Goal: Information Seeking & Learning: Learn about a topic

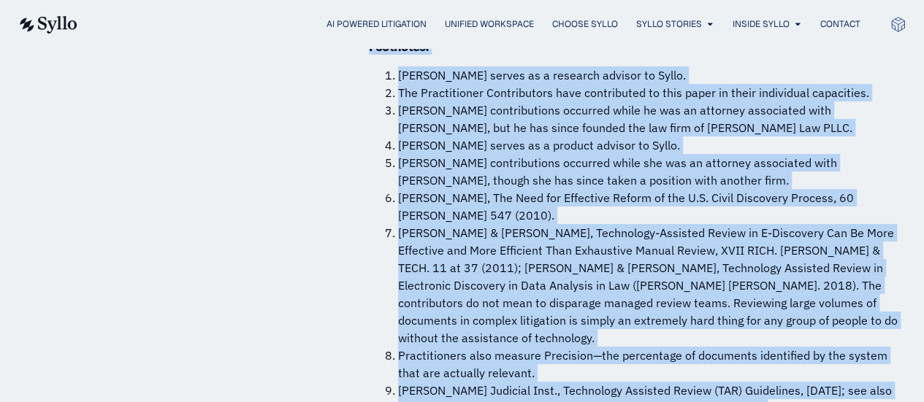
scroll to position [11148, 0]
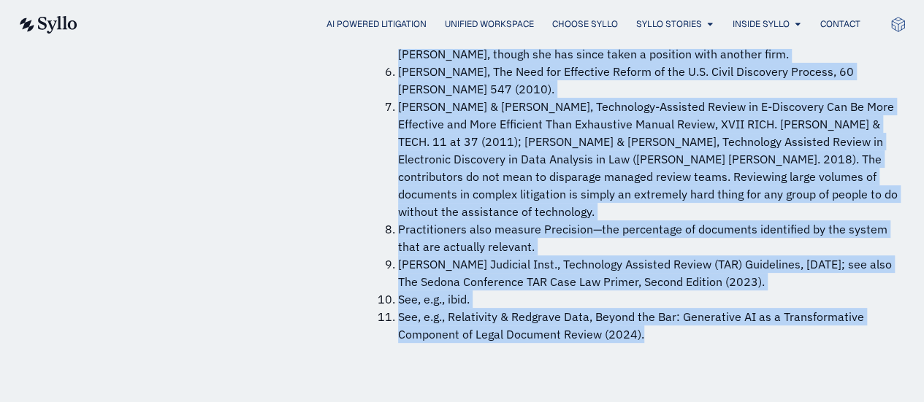
drag, startPoint x: 359, startPoint y: 87, endPoint x: 706, endPoint y: 179, distance: 358.2
copy div "Summary The increasing volume of electronic documents in litigation has made do…"
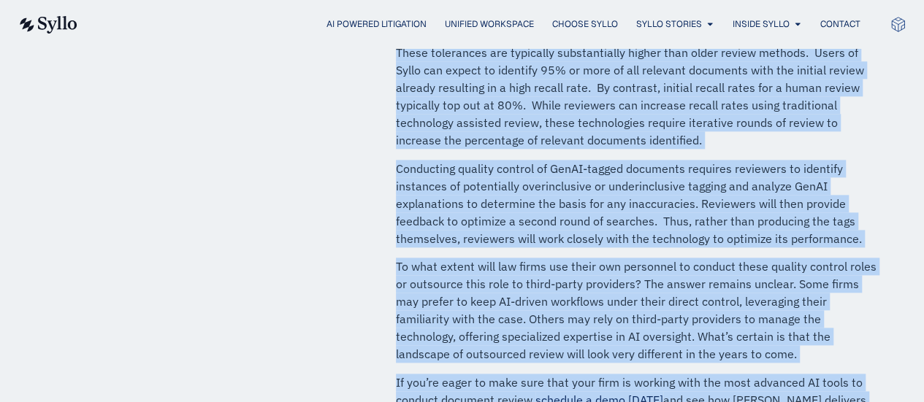
scroll to position [984, 0]
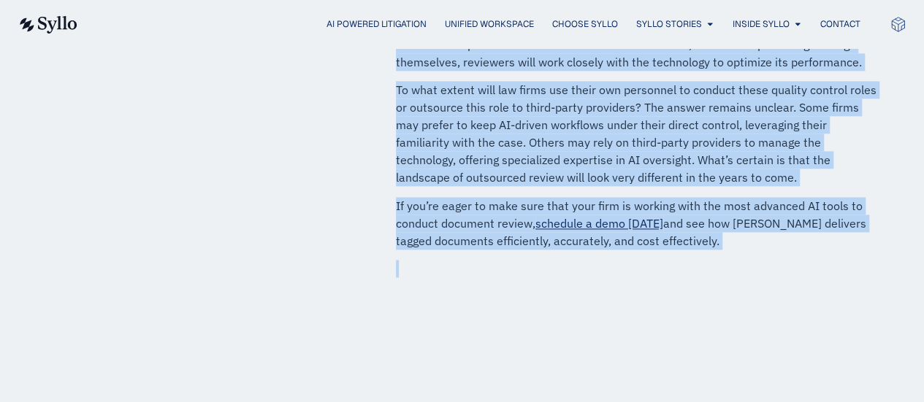
drag, startPoint x: 393, startPoint y: 159, endPoint x: 686, endPoint y: 250, distance: 306.6
copy div "In 2024, the legal industry reached a tipping point. After reviewing the speed …"
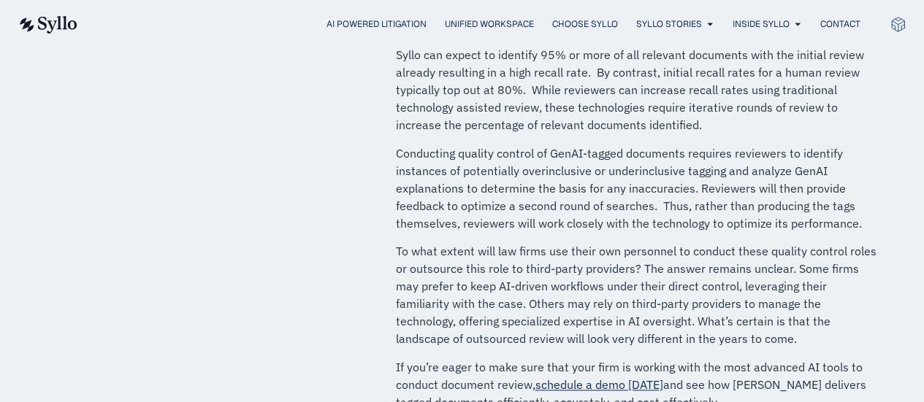
scroll to position [822, 0]
click at [565, 196] on p "Conducting quality control of GenAI-tagged documents requires reviewers to iden…" at bounding box center [638, 189] width 484 height 88
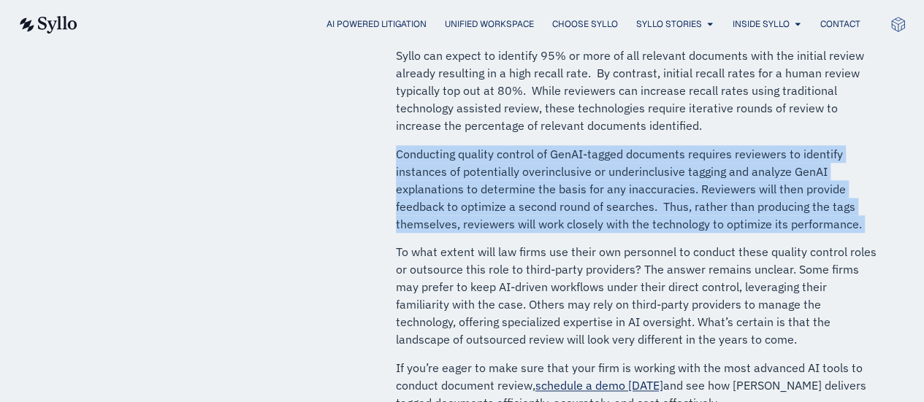
click at [565, 195] on p "Conducting quality control of GenAI-tagged documents requires reviewers to iden…" at bounding box center [638, 189] width 484 height 88
click at [500, 172] on p "Conducting quality control of GenAI-tagged documents requires reviewers to iden…" at bounding box center [638, 189] width 484 height 88
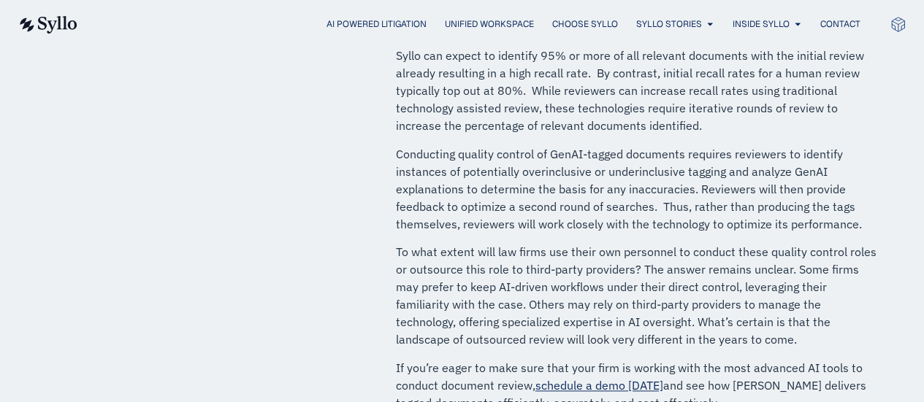
click at [585, 105] on p "These tolerances are typically substantially higher than older review methods. …" at bounding box center [638, 81] width 484 height 105
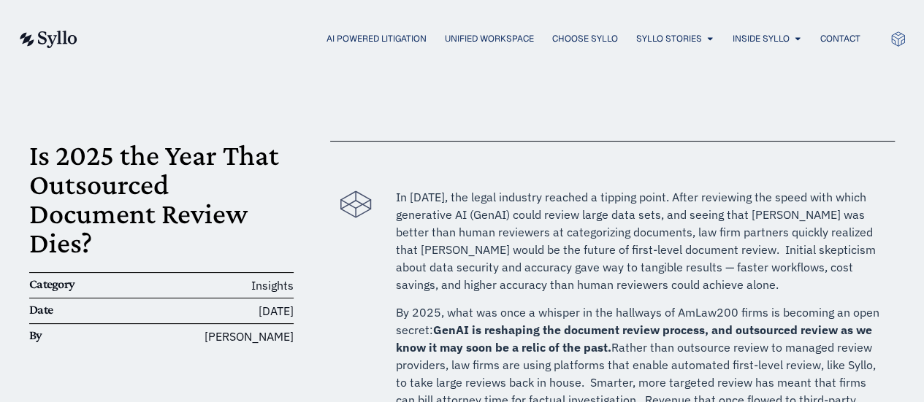
scroll to position [18, 0]
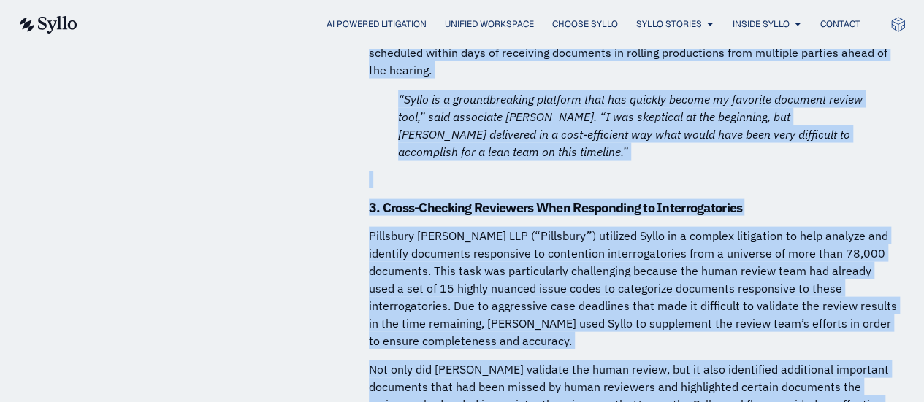
scroll to position [9906, 0]
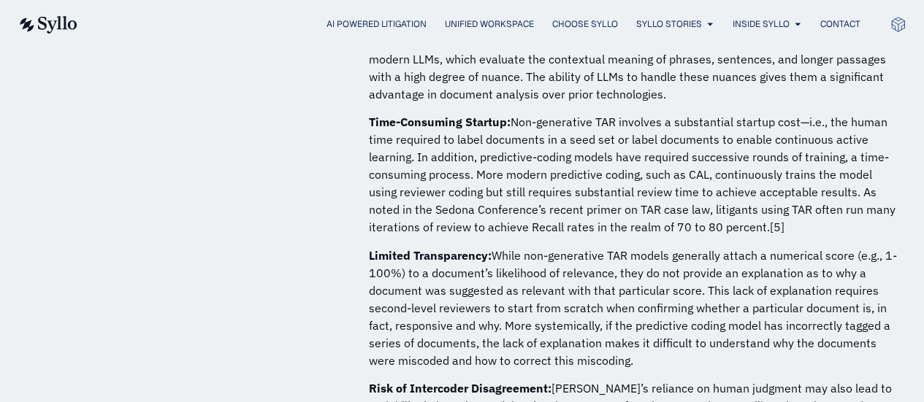
scroll to position [1799, 0]
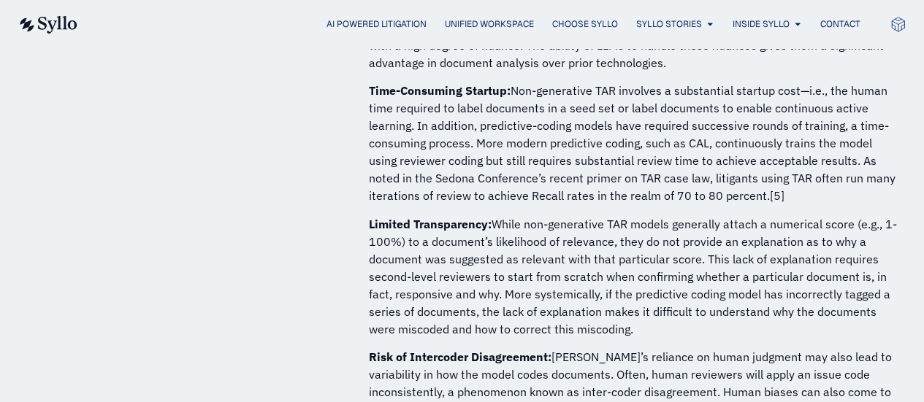
click at [402, 94] on strong "Time-Consuming Startup:" at bounding box center [440, 90] width 142 height 15
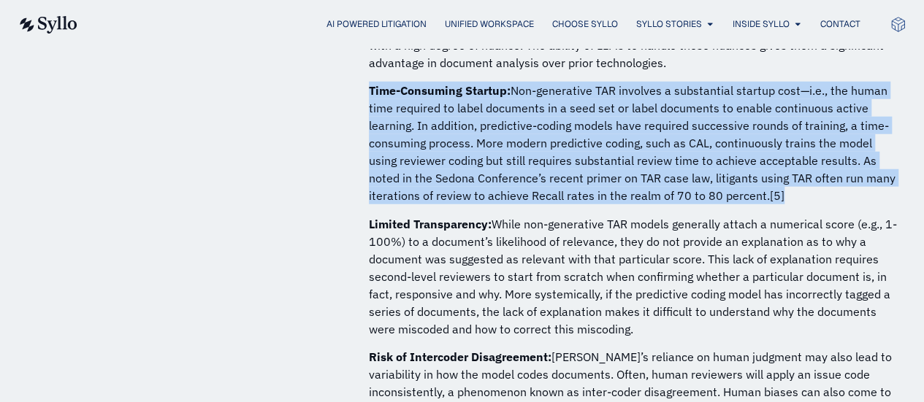
click at [402, 95] on strong "Time-Consuming Startup:" at bounding box center [440, 90] width 142 height 15
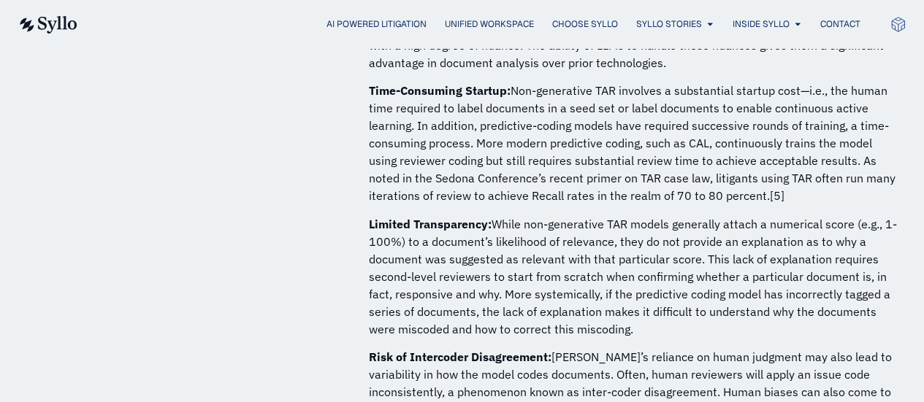
click at [429, 229] on strong "Limited Transparency:" at bounding box center [430, 224] width 123 height 15
click at [429, 228] on strong "Limited Transparency:" at bounding box center [430, 224] width 123 height 15
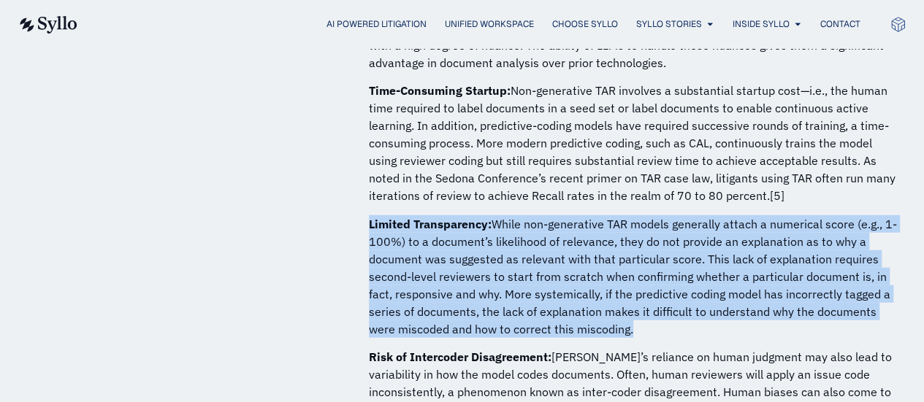
click at [429, 228] on strong "Limited Transparency:" at bounding box center [430, 224] width 123 height 15
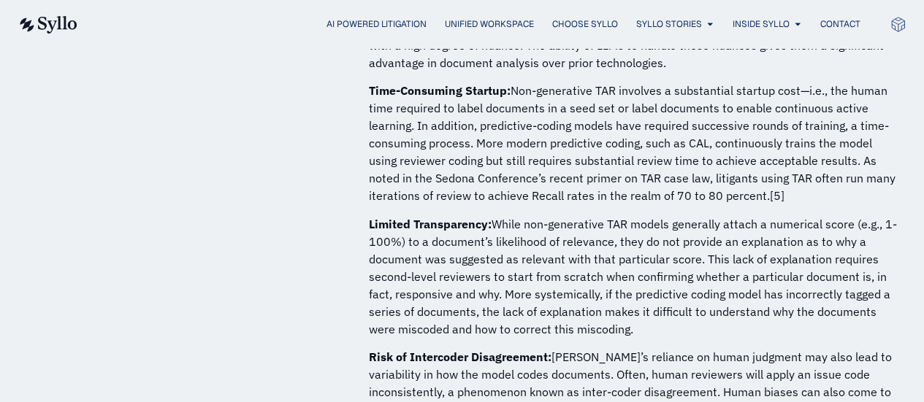
click at [424, 357] on strong "Risk of Intercoder Disagreement:" at bounding box center [460, 357] width 183 height 15
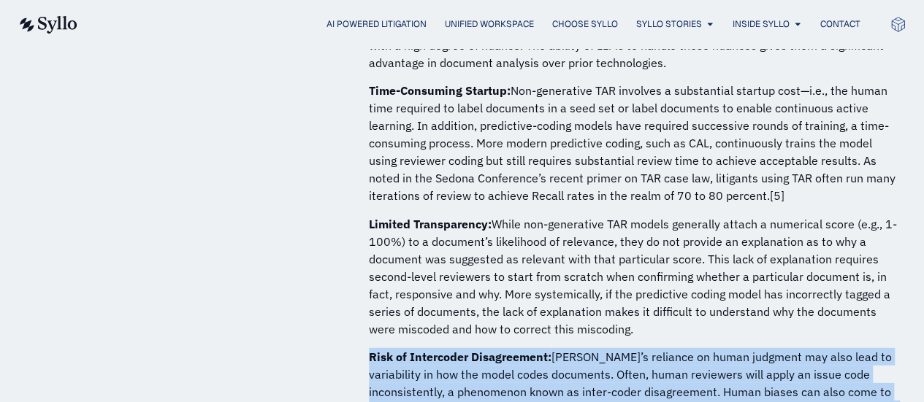
click at [424, 357] on strong "Risk of Intercoder Disagreement:" at bounding box center [460, 357] width 183 height 15
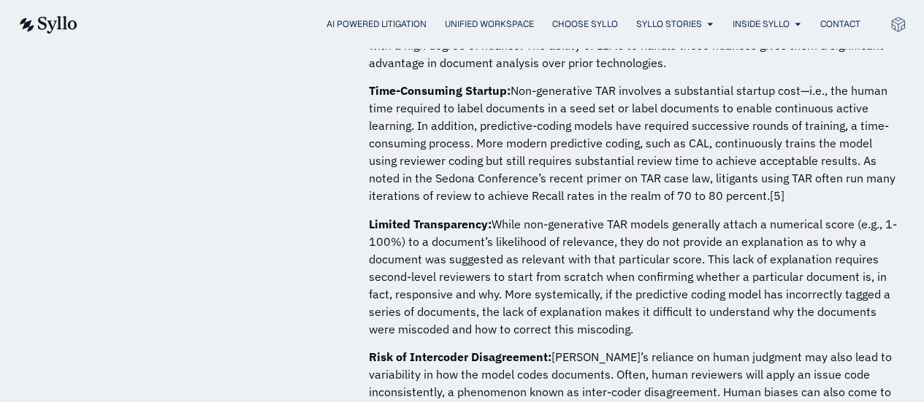
click at [409, 256] on p "Limited Transparency: While non-generative TAR models generally attach a numeri…" at bounding box center [633, 276] width 529 height 123
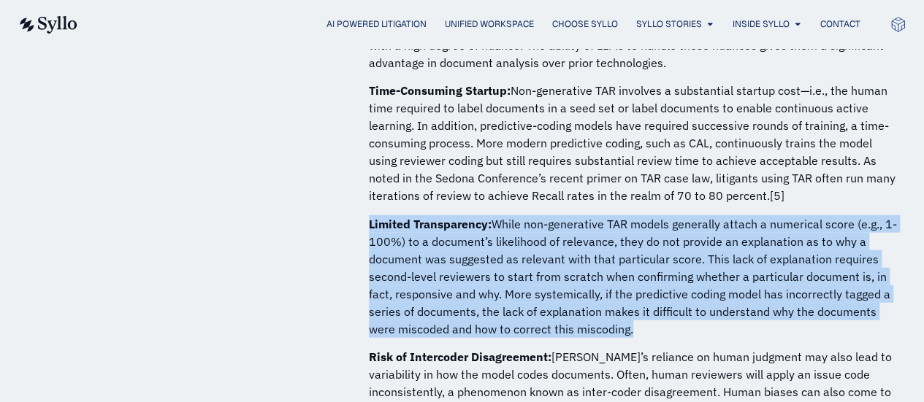
click at [409, 256] on p "Limited Transparency: While non-generative TAR models generally attach a numeri…" at bounding box center [633, 276] width 529 height 123
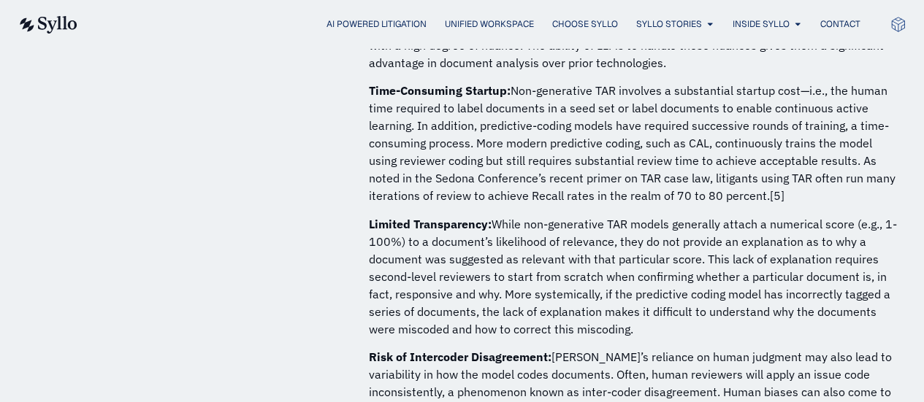
click at [433, 129] on p "Time-Consuming Startup: Non-generative TAR involves a substantial startup cost—…" at bounding box center [633, 143] width 529 height 123
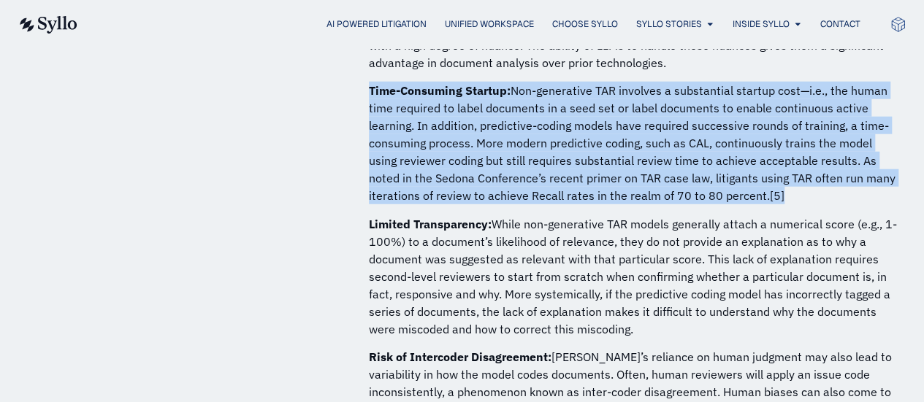
click at [433, 129] on p "Time-Consuming Startup: Non-generative TAR involves a substantial startup cost—…" at bounding box center [633, 143] width 529 height 123
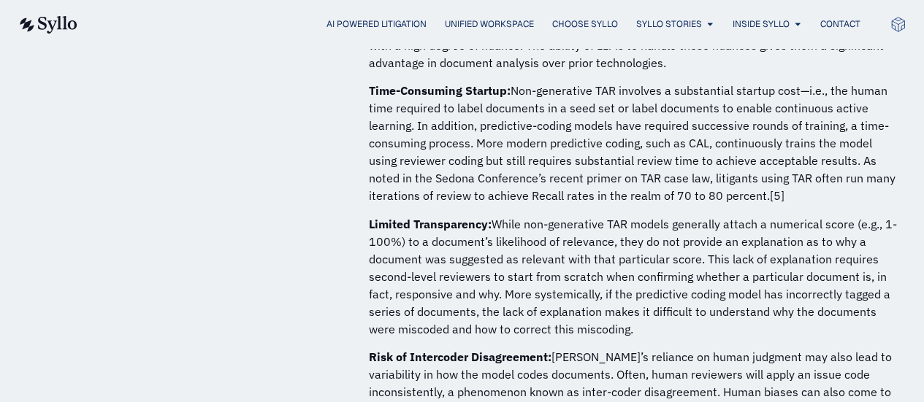
click at [416, 234] on p "Limited Transparency: While non-generative TAR models generally attach a numeri…" at bounding box center [633, 276] width 529 height 123
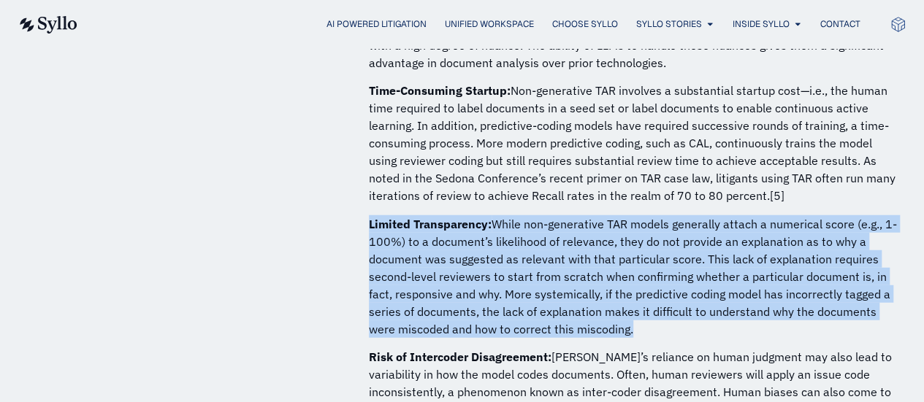
click at [416, 234] on p "Limited Transparency: While non-generative TAR models generally attach a numeri…" at bounding box center [633, 276] width 529 height 123
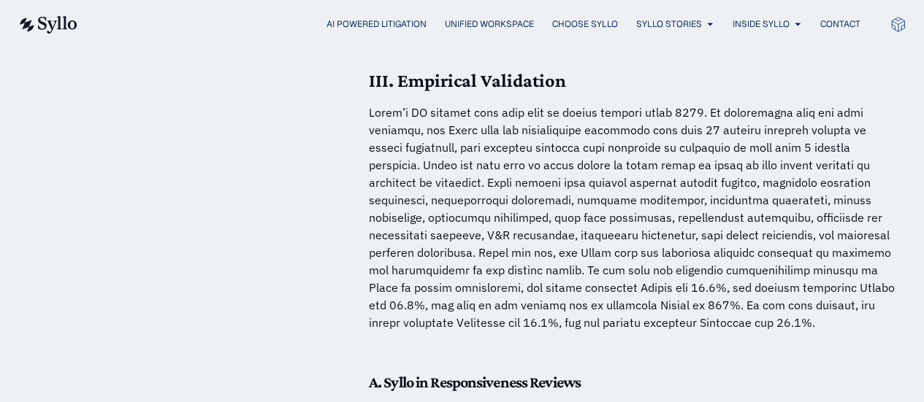
scroll to position [4428, 0]
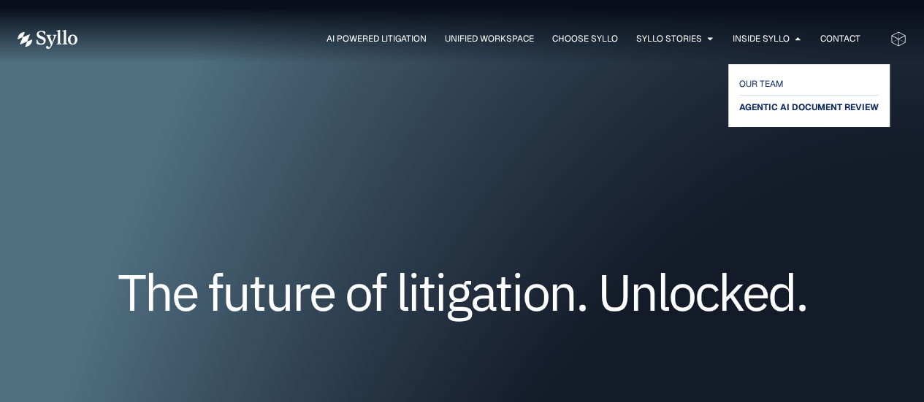
click at [771, 102] on span "AGENTIC AI DOCUMENT REVIEW" at bounding box center [809, 108] width 140 height 18
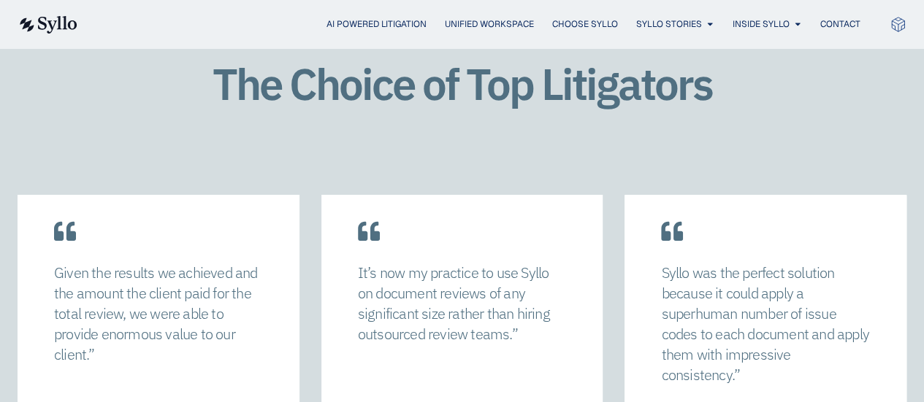
scroll to position [2118, 0]
